Goal: Information Seeking & Learning: Learn about a topic

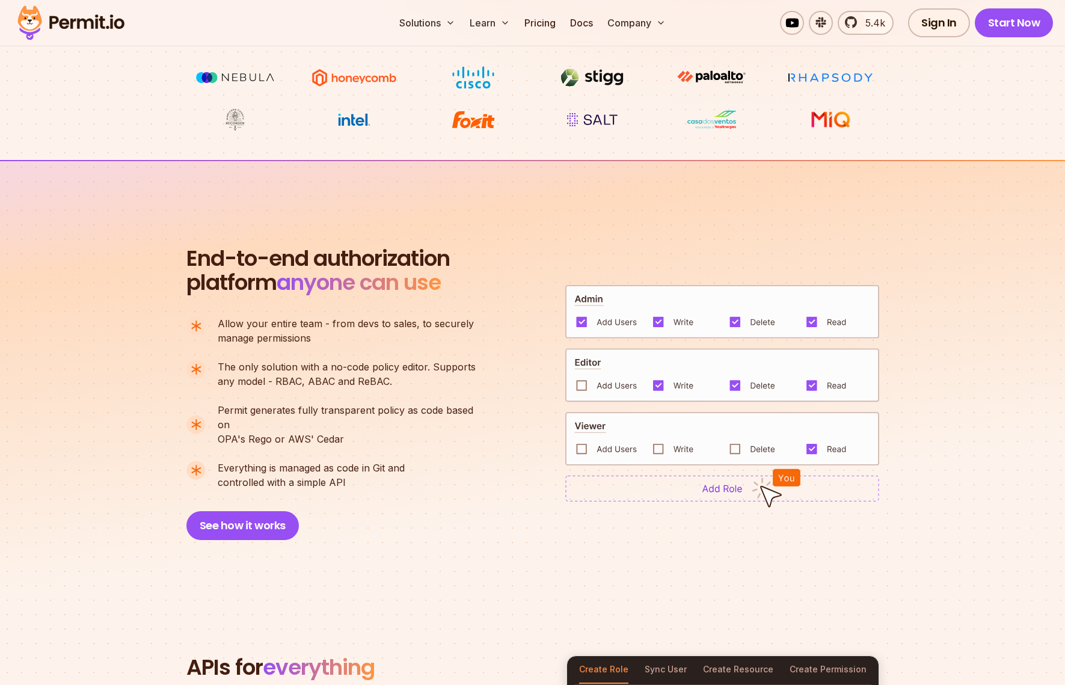
scroll to position [673, 0]
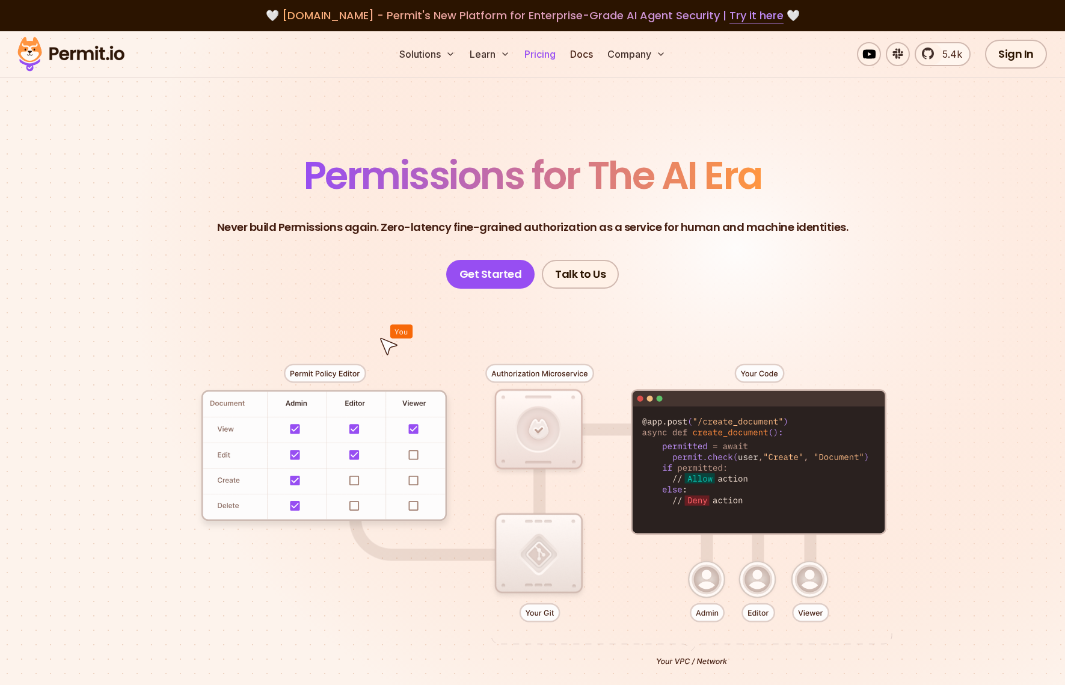
click at [529, 59] on link "Pricing" at bounding box center [540, 54] width 41 height 24
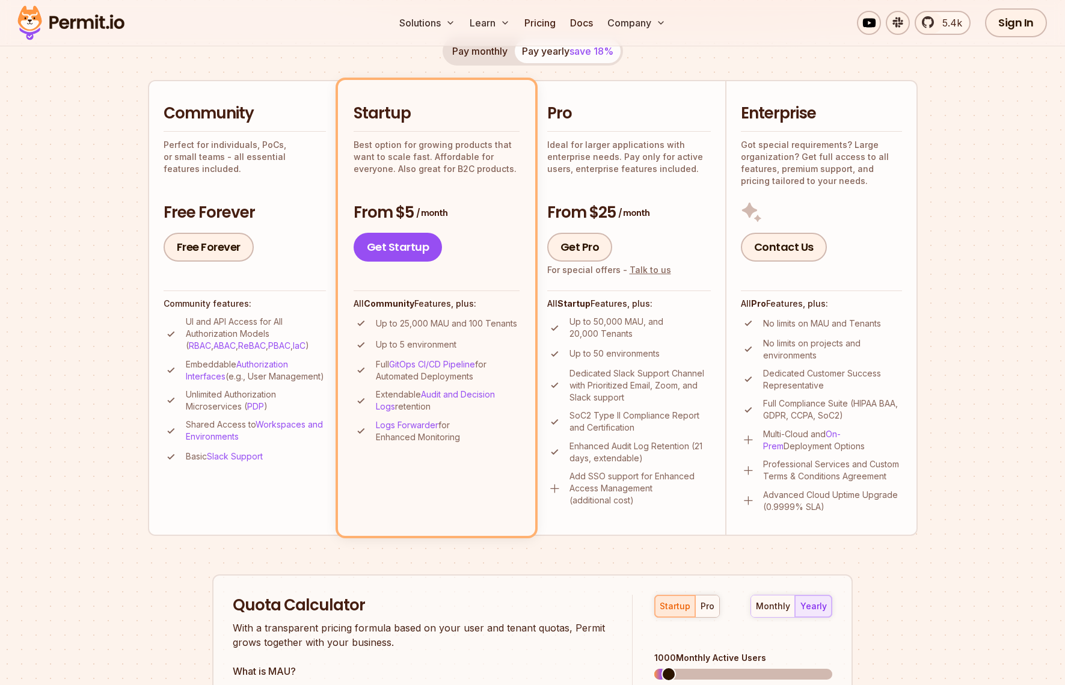
scroll to position [225, 0]
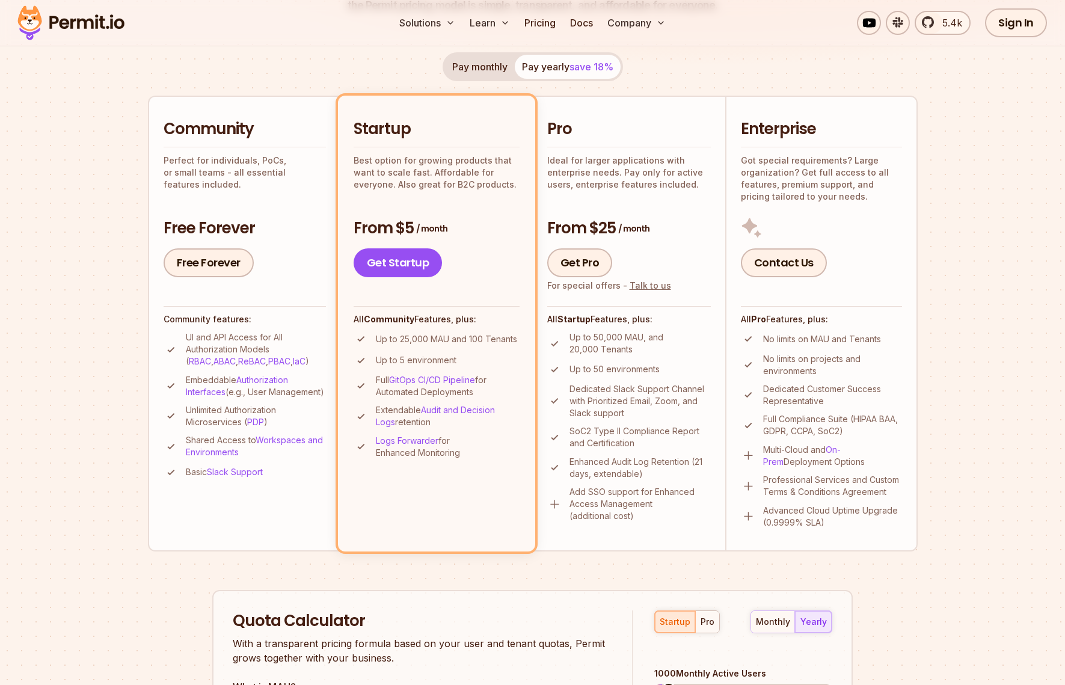
click at [257, 152] on div "Community Perfect for individuals, PoCs, or small teams - all essential feature…" at bounding box center [245, 155] width 162 height 72
drag, startPoint x: 168, startPoint y: 169, endPoint x: 318, endPoint y: 179, distance: 150.7
click at [318, 179] on li "Community Perfect for individuals, PoCs, or small teams - all essential feature…" at bounding box center [244, 323] width 192 height 455
click at [319, 180] on div "Community Perfect for individuals, PoCs, or small teams - all essential feature…" at bounding box center [245, 198] width 162 height 159
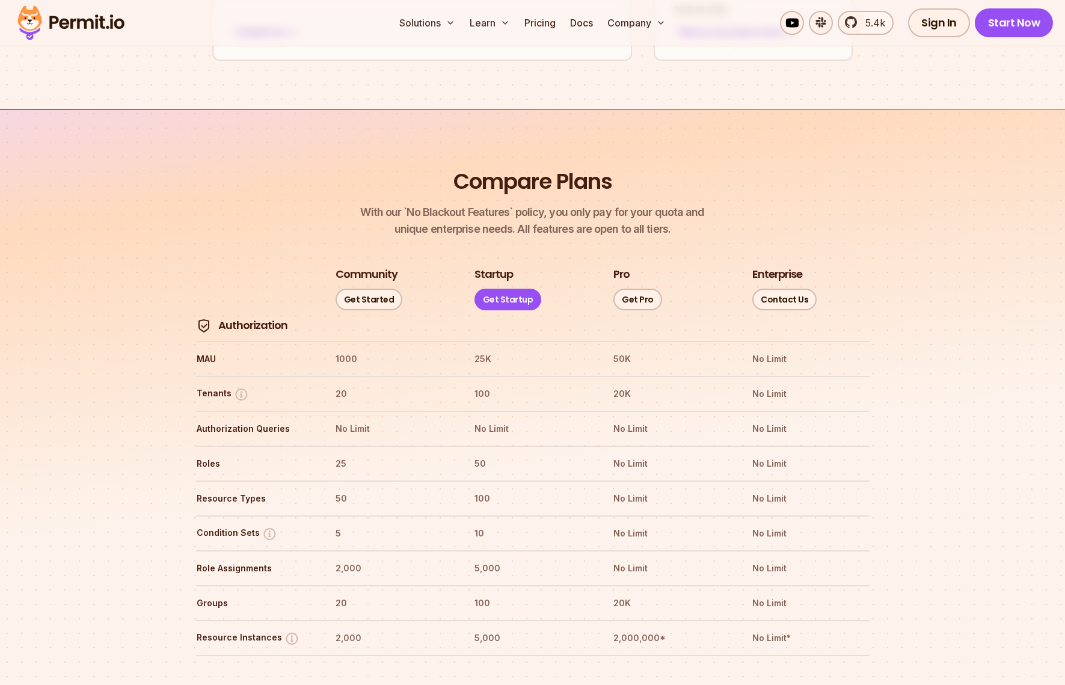
scroll to position [1314, 0]
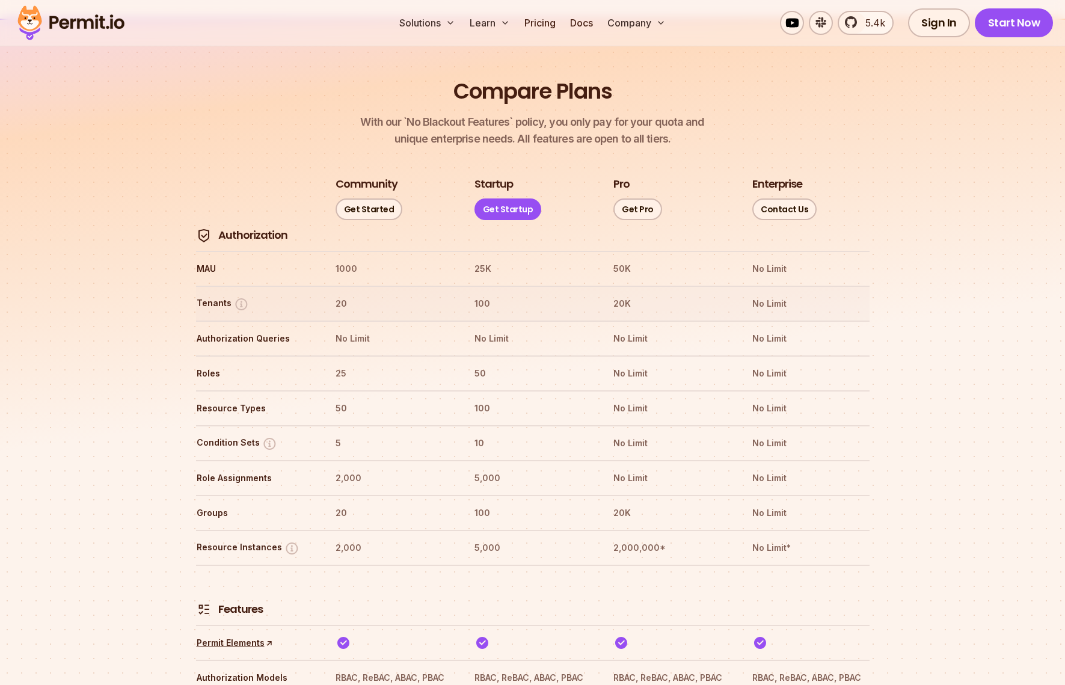
click at [498, 294] on th "100" at bounding box center [532, 303] width 117 height 19
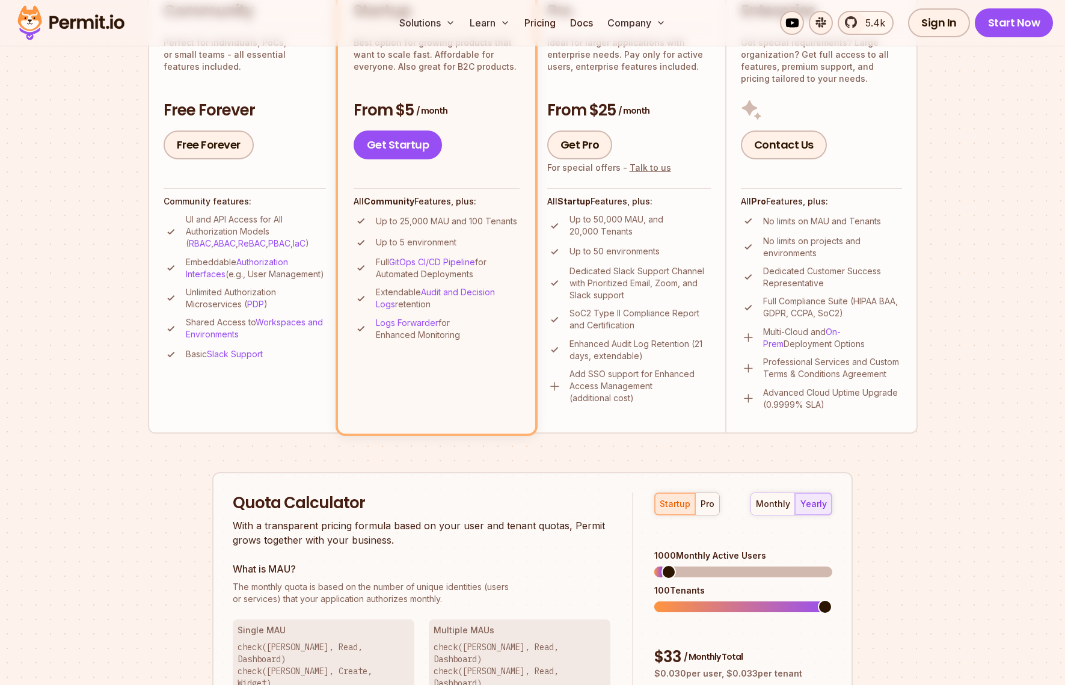
scroll to position [97, 0]
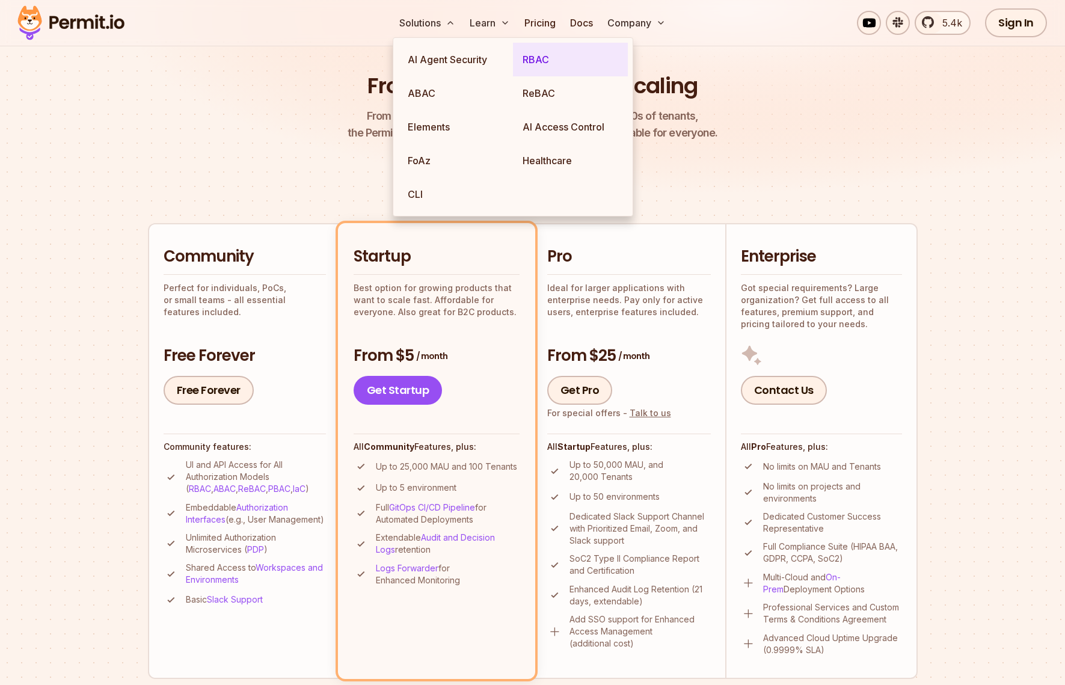
click at [535, 61] on link "RBAC" at bounding box center [570, 60] width 115 height 34
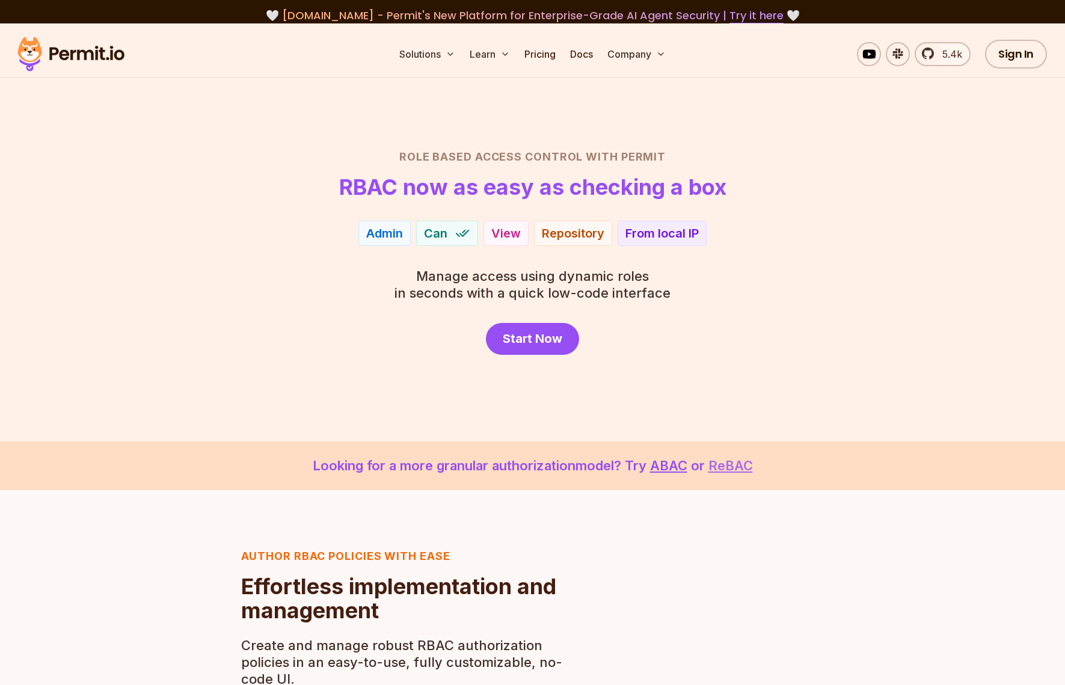
click at [737, 468] on link "ReBAC" at bounding box center [731, 466] width 45 height 16
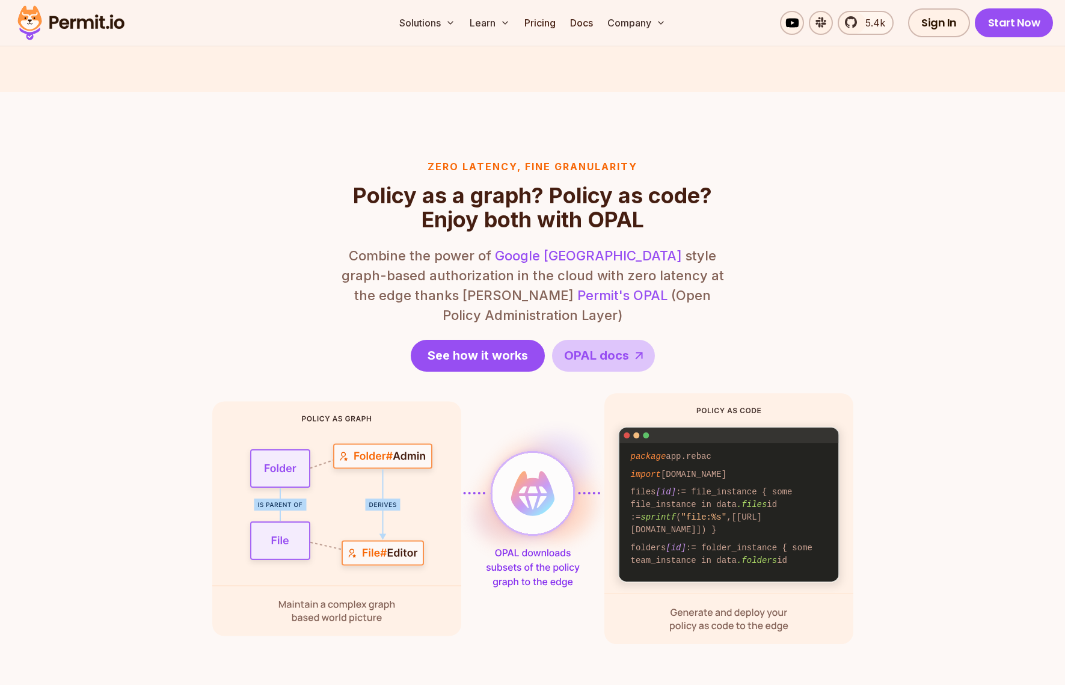
scroll to position [1344, 0]
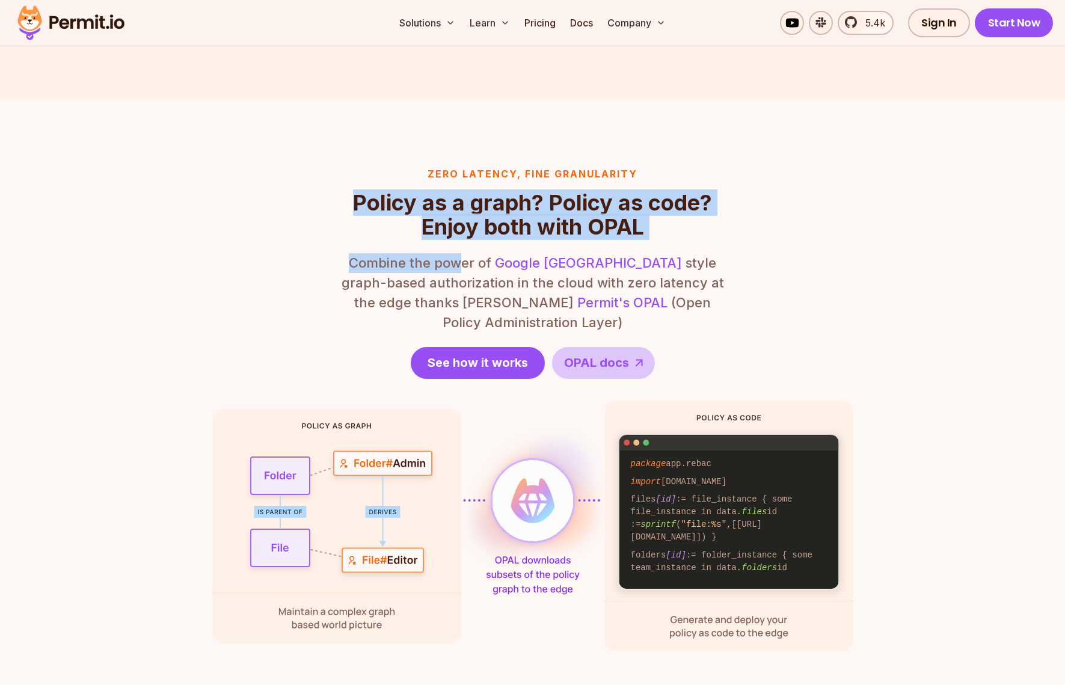
drag, startPoint x: 277, startPoint y: 194, endPoint x: 463, endPoint y: 257, distance: 196.9
click at [463, 257] on div "Zero latency, fine granularity Policy as a graph? Policy as code? Enjoy both wi…" at bounding box center [532, 409] width 641 height 485
click at [463, 257] on p "Combine the power of Google Zanzibar style graph-based authorization in the clo…" at bounding box center [532, 292] width 385 height 79
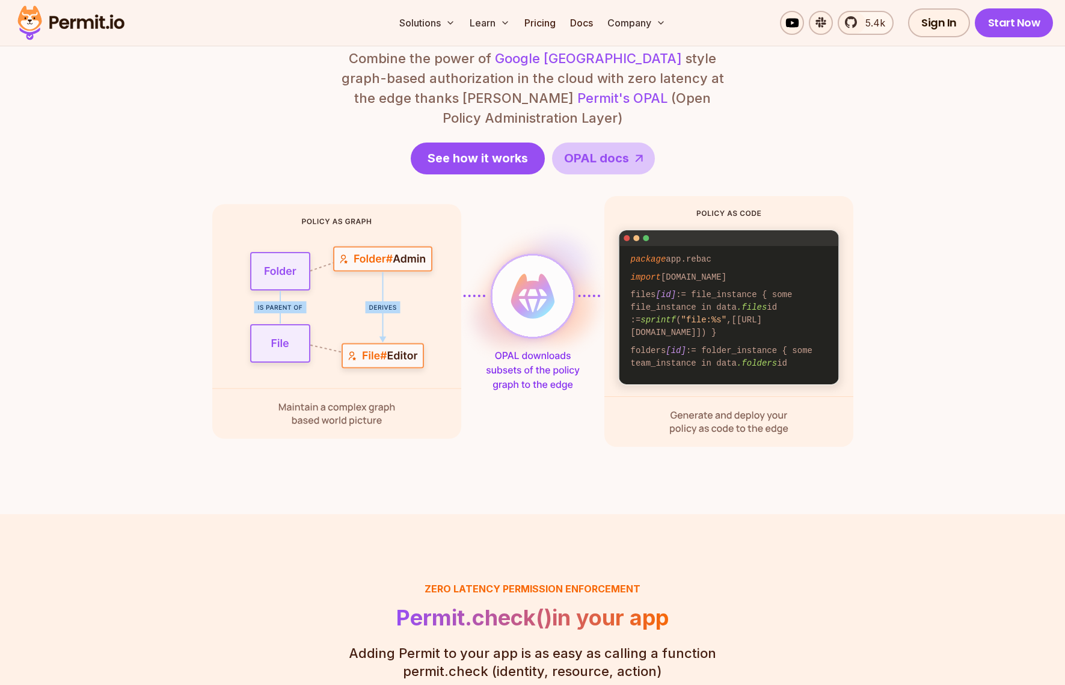
scroll to position [1255, 0]
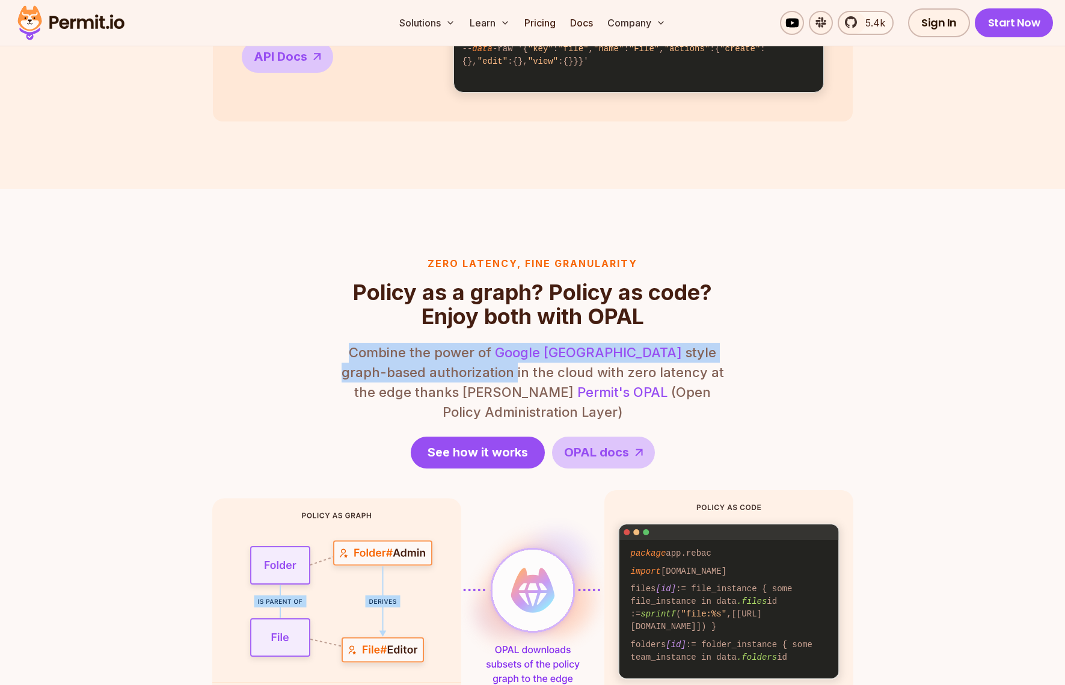
drag, startPoint x: 331, startPoint y: 351, endPoint x: 446, endPoint y: 369, distance: 116.3
click at [446, 369] on div "Zero latency, fine granularity Policy as a graph? Policy as code? Enjoy both wi…" at bounding box center [532, 498] width 641 height 485
click at [442, 363] on p "Combine the power of Google Zanzibar style graph-based authorization in the clo…" at bounding box center [532, 382] width 385 height 79
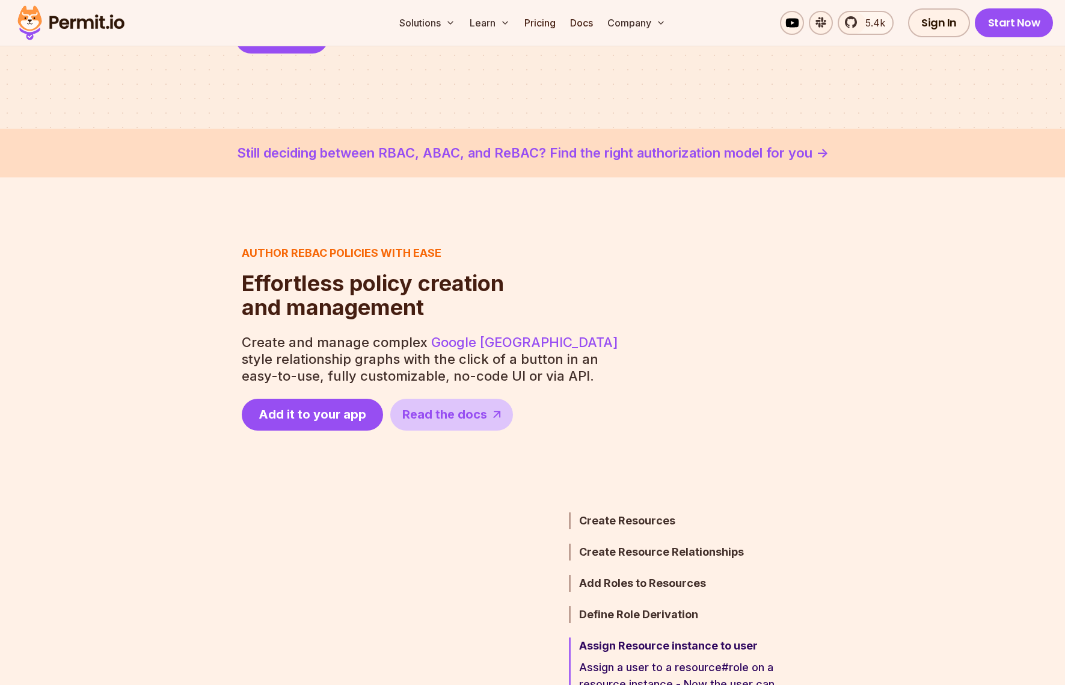
scroll to position [1265, 0]
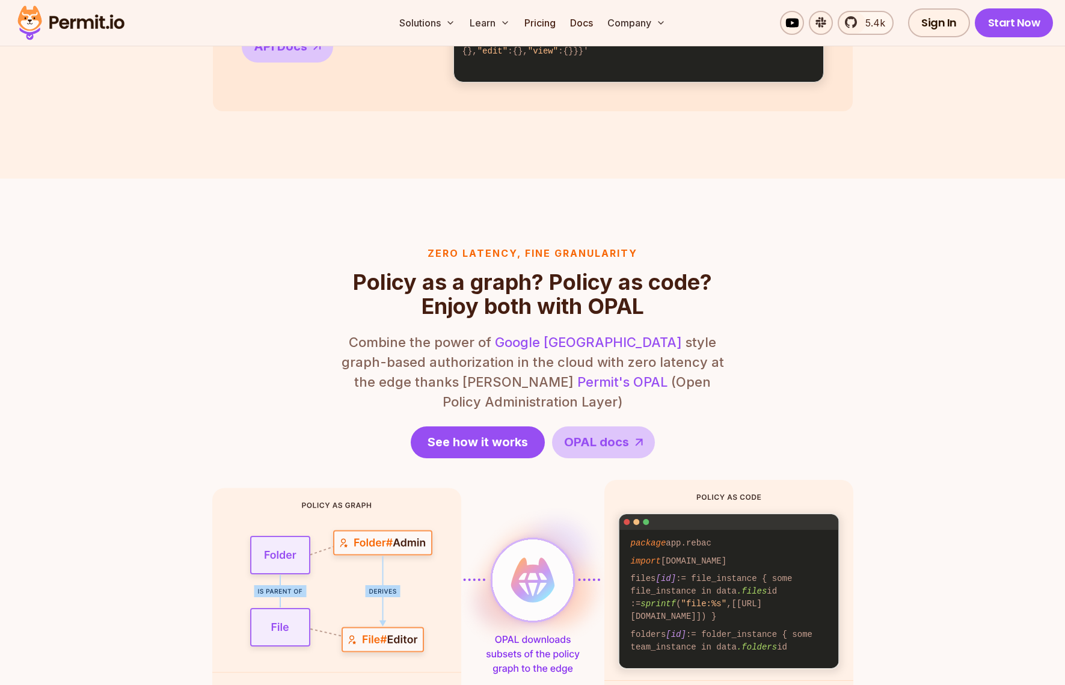
click at [368, 232] on section "Zero latency, fine granularity Policy as a graph? Policy as code? Enjoy both wi…" at bounding box center [532, 489] width 1065 height 620
